Goal: Task Accomplishment & Management: Use online tool/utility

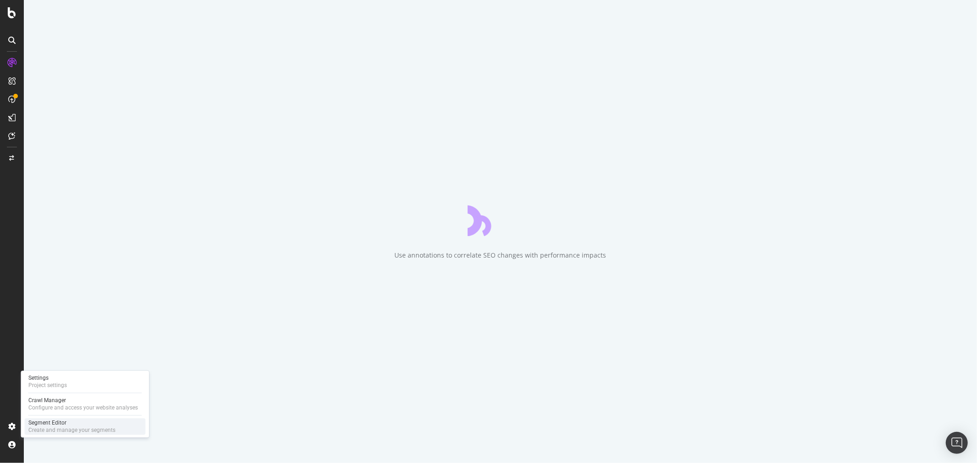
click at [63, 426] on div "Segment Editor" at bounding box center [71, 422] width 87 height 7
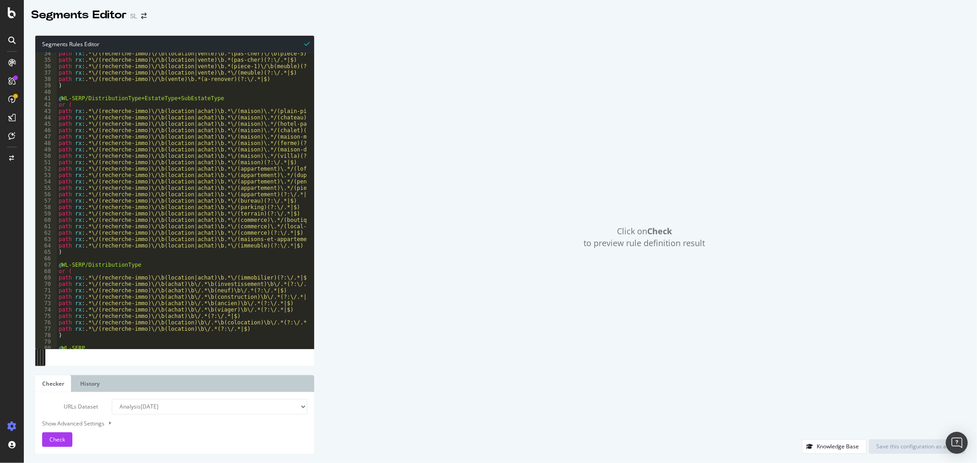
scroll to position [36, 0]
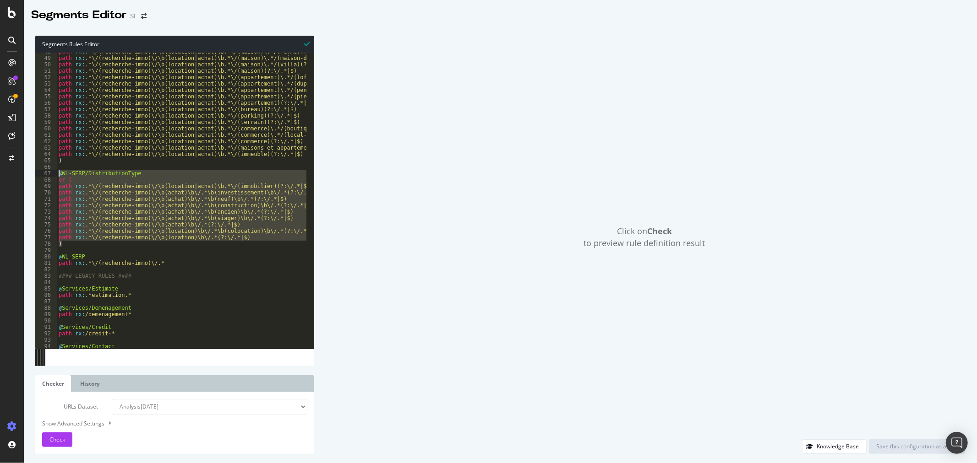
drag, startPoint x: 77, startPoint y: 247, endPoint x: 52, endPoint y: 172, distance: 79.1
click at [52, 172] on div ") 48 49 50 51 52 53 54 55 56 57 58 59 60 61 62 63 64 65 66 67 68 69 70 71 72 73…" at bounding box center [174, 201] width 279 height 296
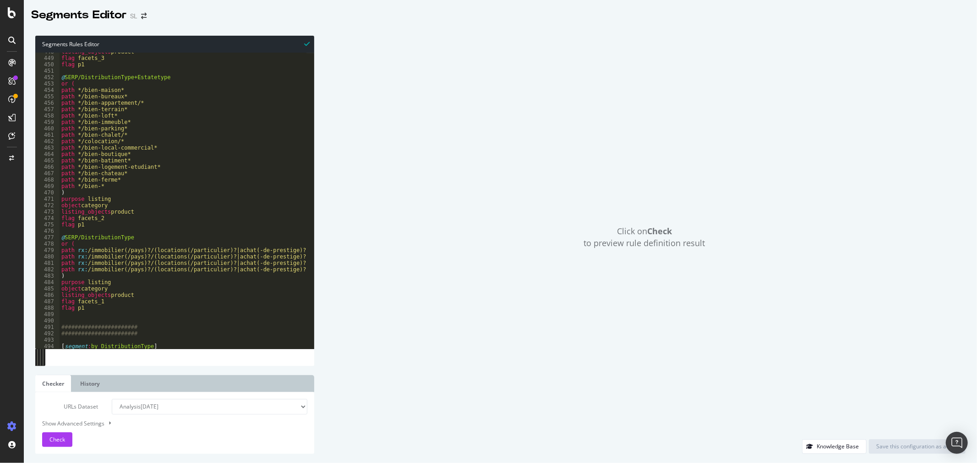
scroll to position [344, 0]
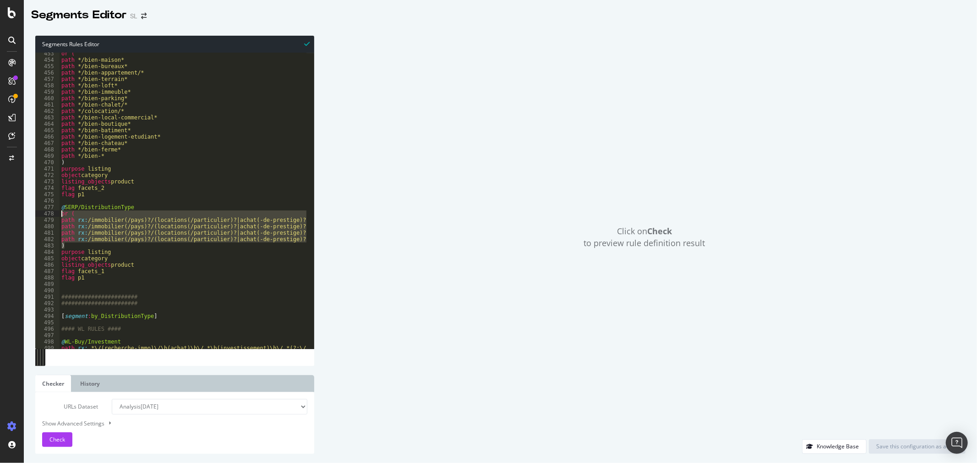
drag, startPoint x: 73, startPoint y: 245, endPoint x: 49, endPoint y: 212, distance: 41.2
click at [49, 212] on div "@WL-SERP/DistributionType or ( 453 454 455 456 457 458 459 460 461 462 463 464 …" at bounding box center [174, 201] width 279 height 296
click at [70, 239] on div "or ( path */bien-maison* path */bien-bureaux* path */bien-appartement/* path */…" at bounding box center [183, 201] width 247 height 296
drag, startPoint x: 70, startPoint y: 245, endPoint x: 55, endPoint y: 207, distance: 41.0
click at [55, 207] on div "path rx:/immobilier(/pays)?/(locations(/particulier)?|achat(-de-prestige)?|viag…" at bounding box center [174, 201] width 279 height 296
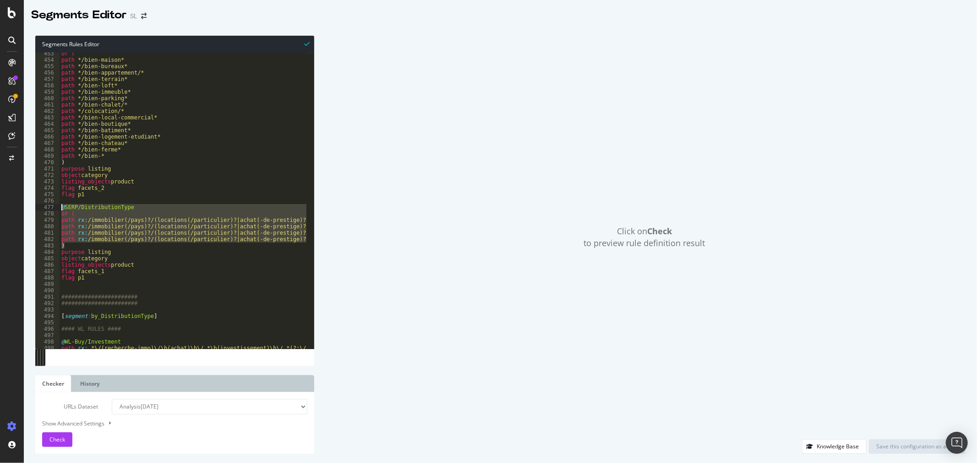
type textarea "@SERP/DistributionType or ("
